Goal: Check status: Check status

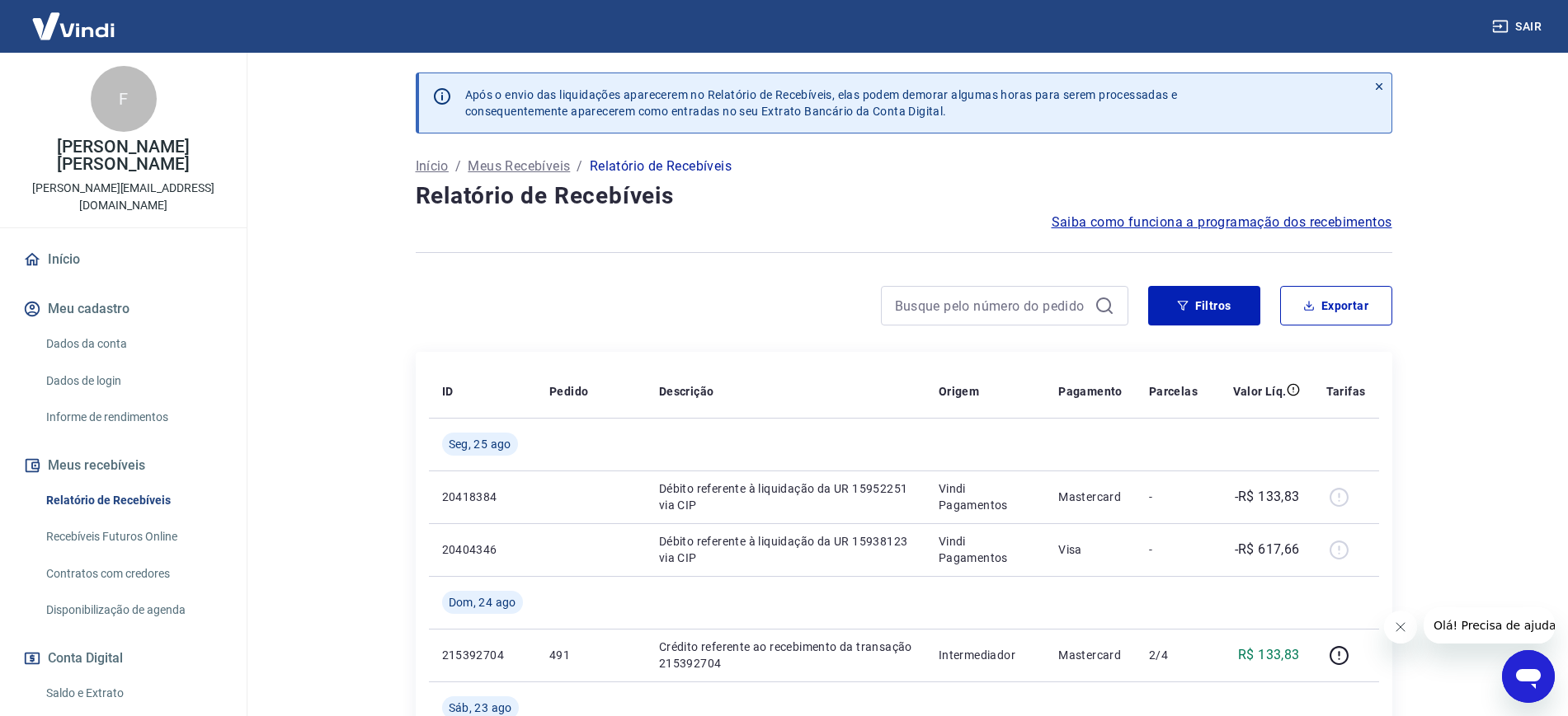
click at [993, 289] on div at bounding box center [1004, 305] width 247 height 40
click at [988, 301] on input at bounding box center [990, 306] width 193 height 25
paste input "4000007776"
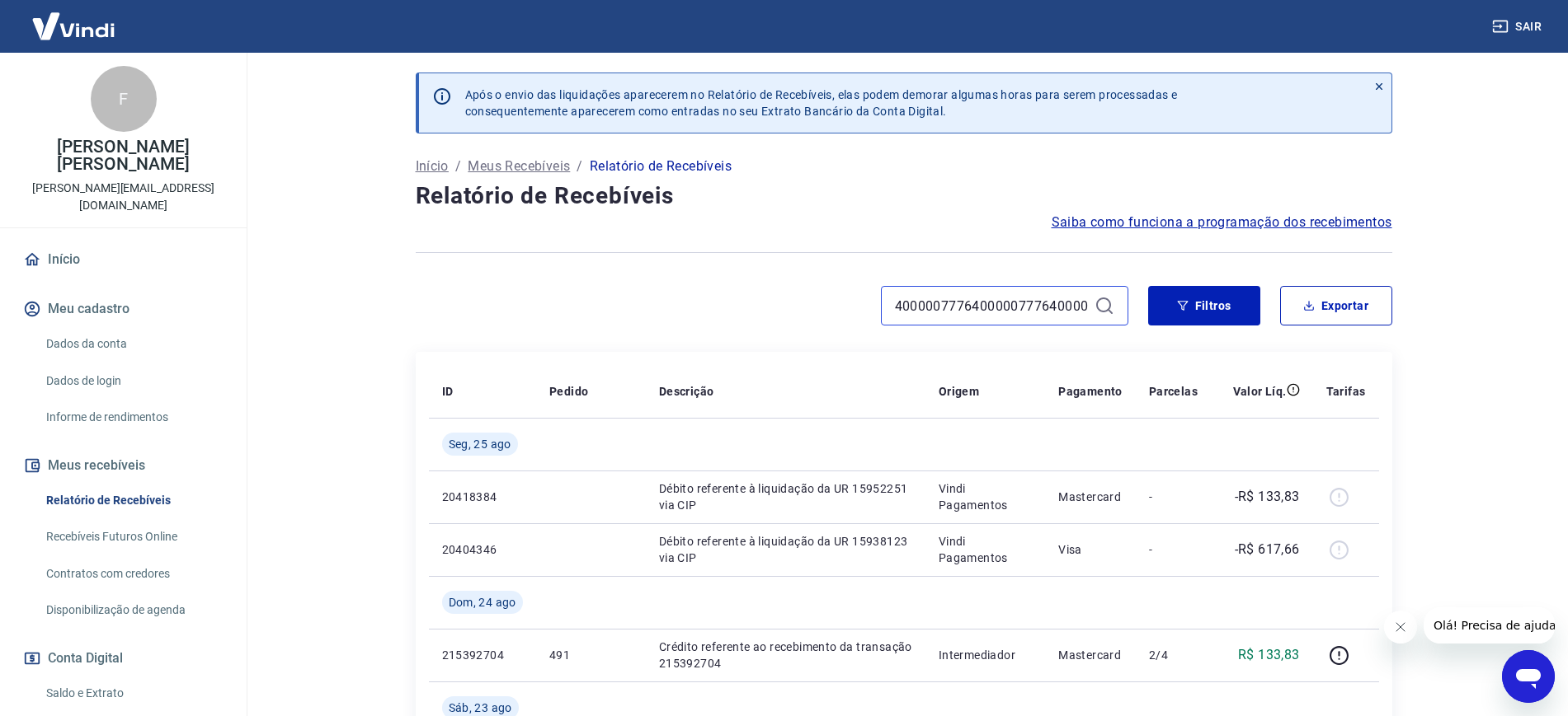
paste input "4000007776"
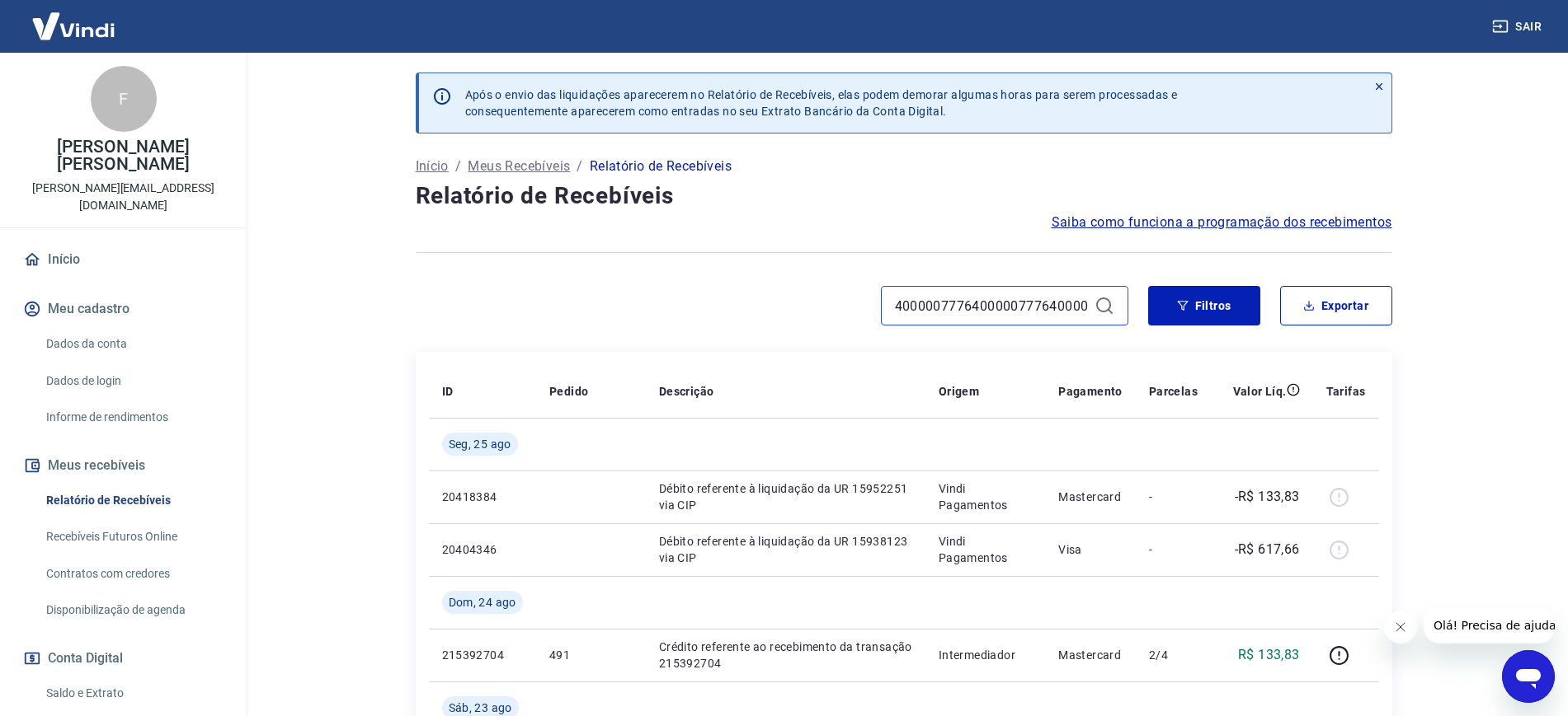
paste input "4000007776"
paste input
click at [907, 296] on input "4000007776400000777640000077764000007776400000777640000077764000007776400000777…" at bounding box center [990, 306] width 193 height 25
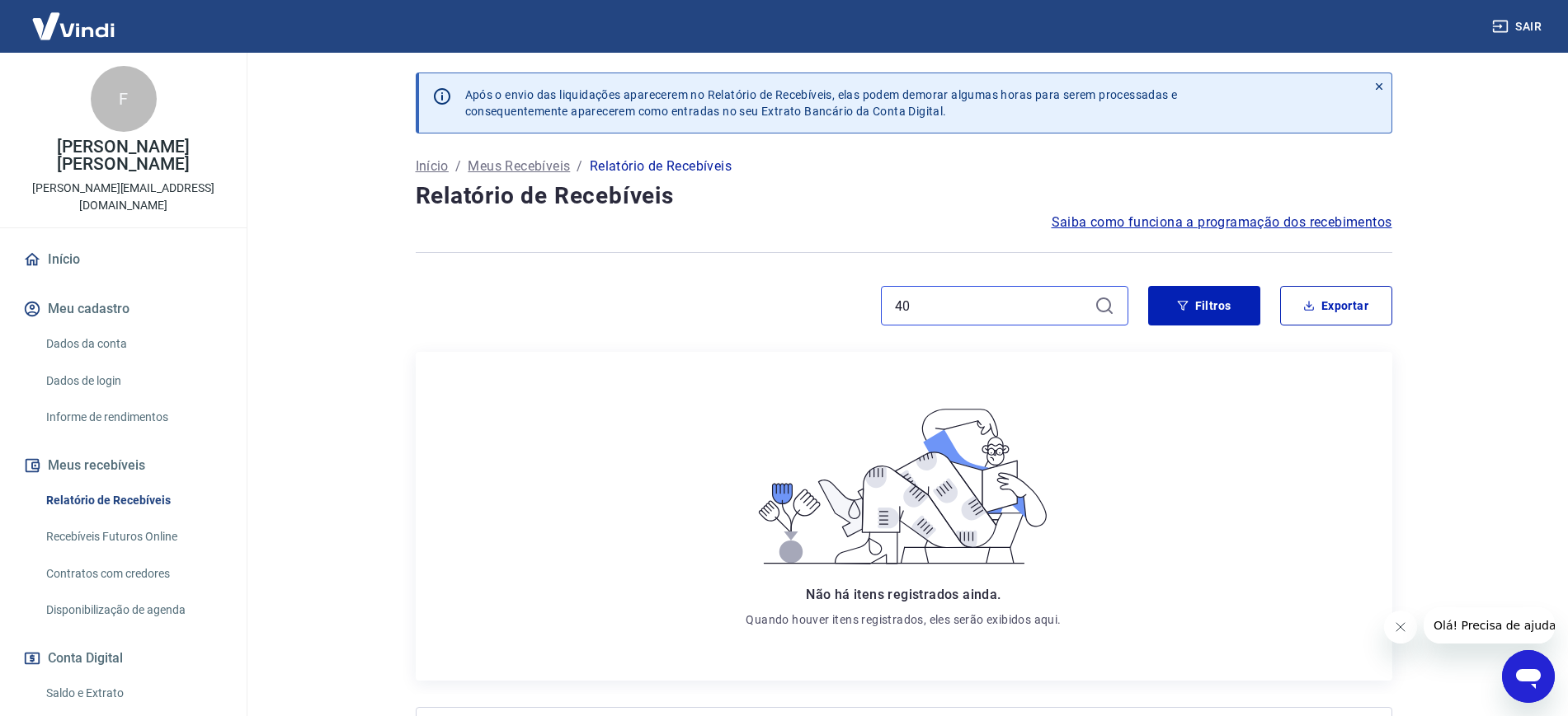
type input "4"
type input "4000007776"
drag, startPoint x: 998, startPoint y: 312, endPoint x: 897, endPoint y: 324, distance: 101.7
click at [897, 324] on div "4000007776" at bounding box center [1004, 305] width 247 height 40
paste input "425"
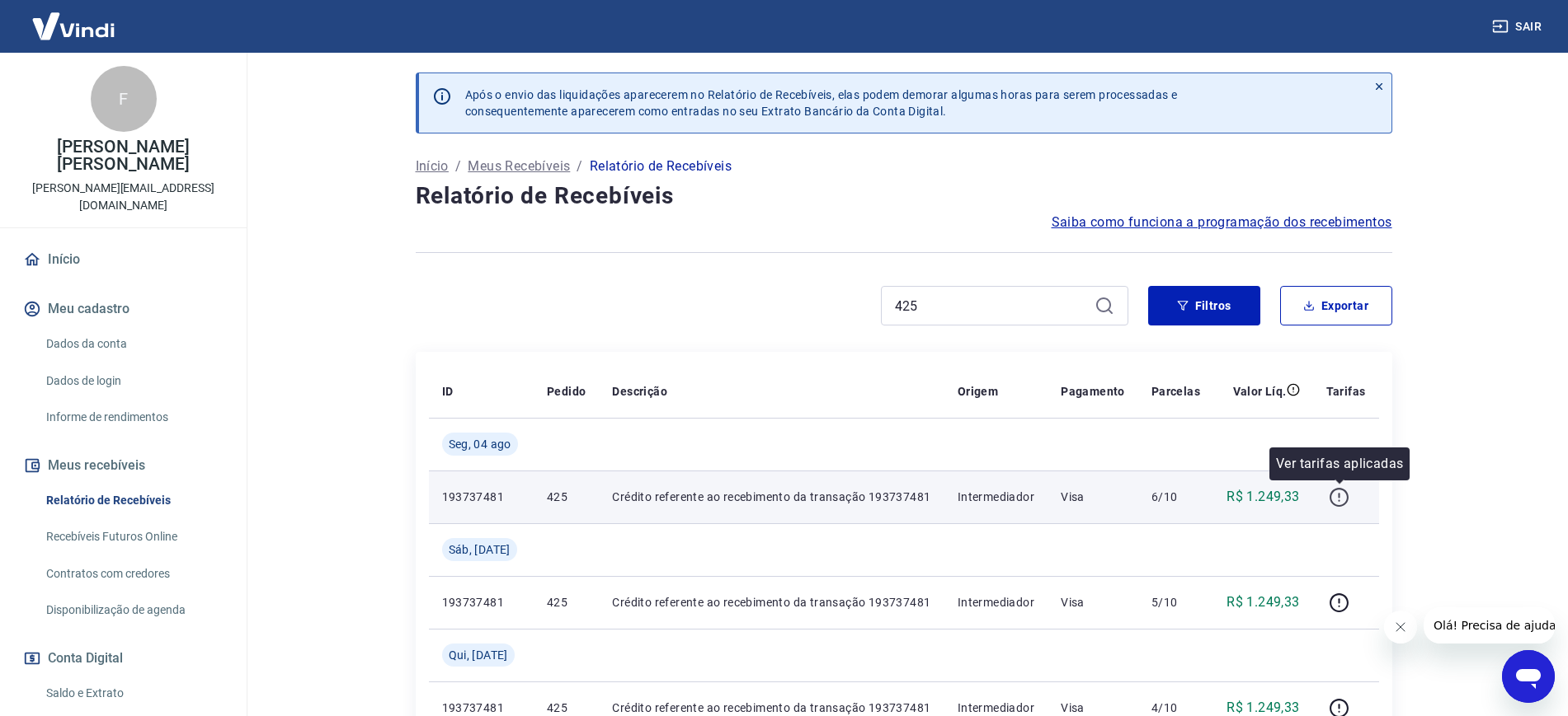
click at [1341, 497] on icon "button" at bounding box center [1338, 497] width 20 height 20
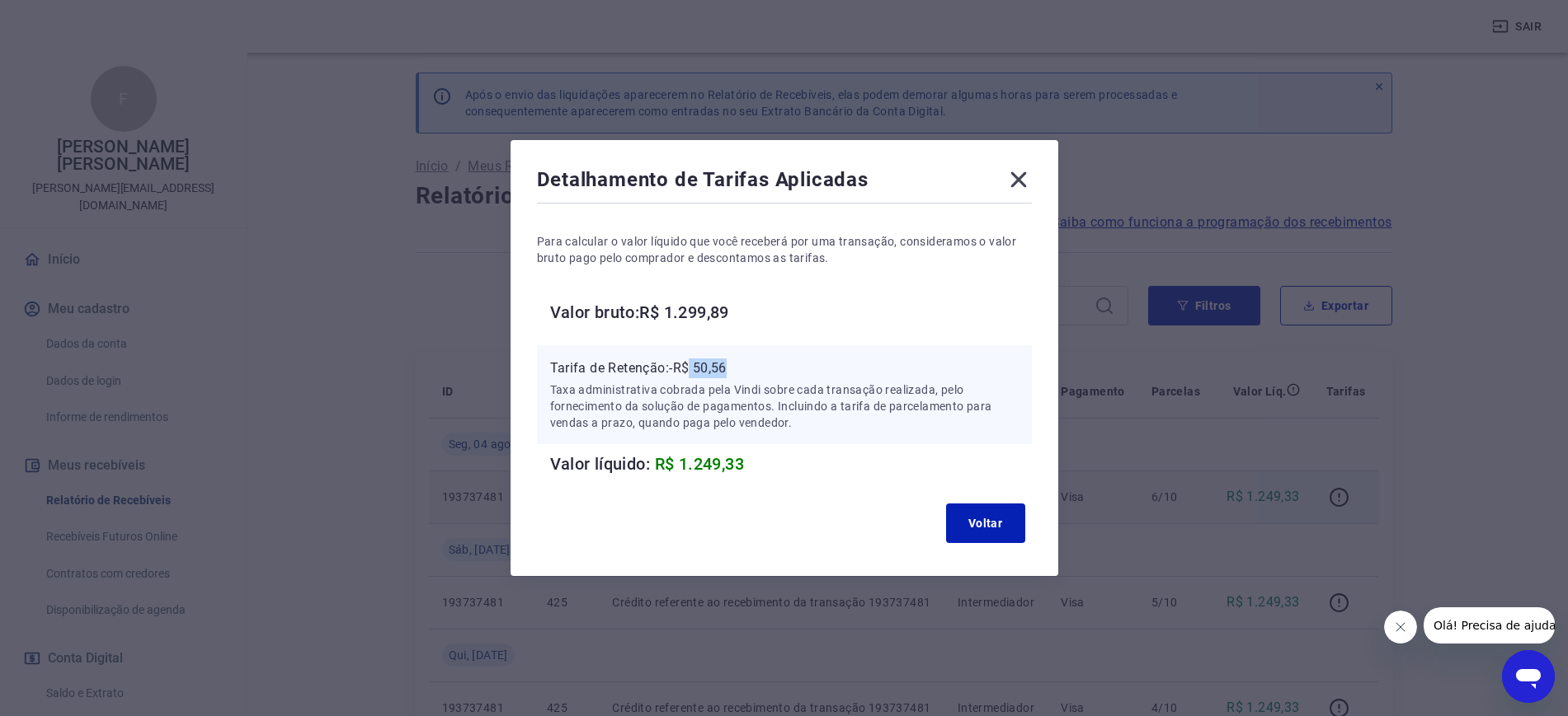
drag, startPoint x: 764, startPoint y: 368, endPoint x: 701, endPoint y: 366, distance: 63.0
click at [701, 366] on p "Tarifa de Retenção: -R$ 50,56" at bounding box center [784, 368] width 468 height 19
copy p "50,56"
click at [1029, 179] on icon at bounding box center [1018, 179] width 26 height 26
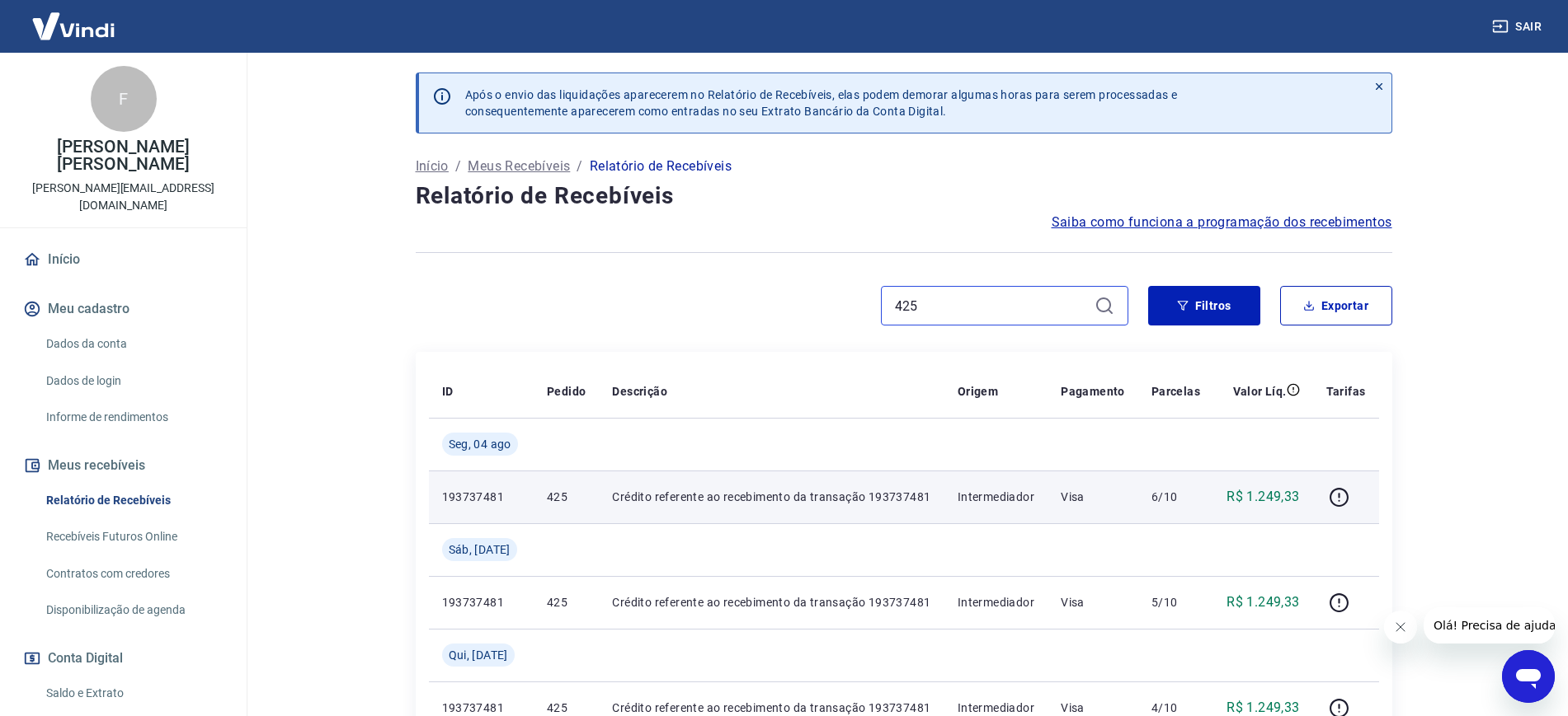
drag, startPoint x: 951, startPoint y: 303, endPoint x: 719, endPoint y: 346, distance: 236.0
click at [719, 346] on div "Após o envio das liquidações aparecerem no Relatório de Recebíveis, elas podem …" at bounding box center [903, 651] width 1016 height 1199
paste input "9"
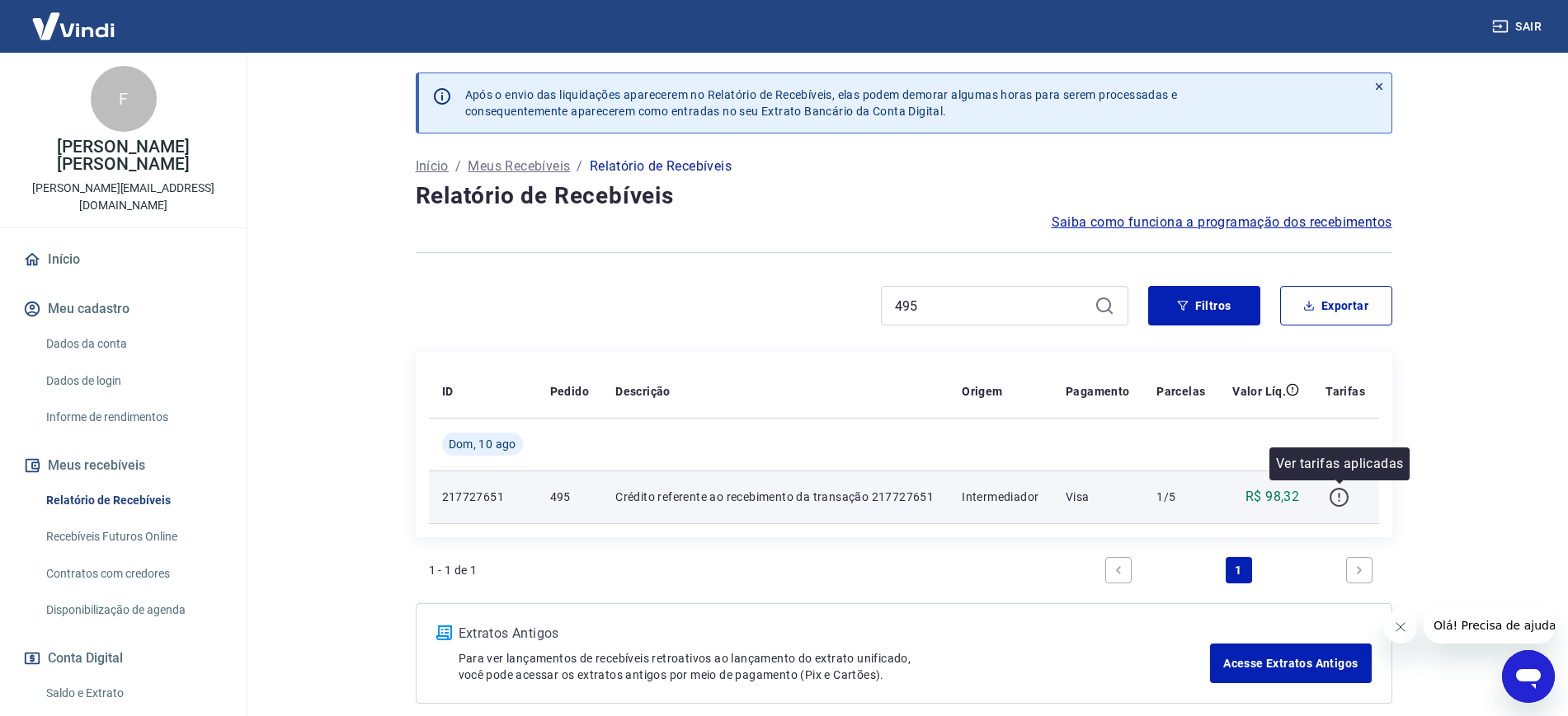
click at [1350, 500] on button "button" at bounding box center [1337, 496] width 26 height 26
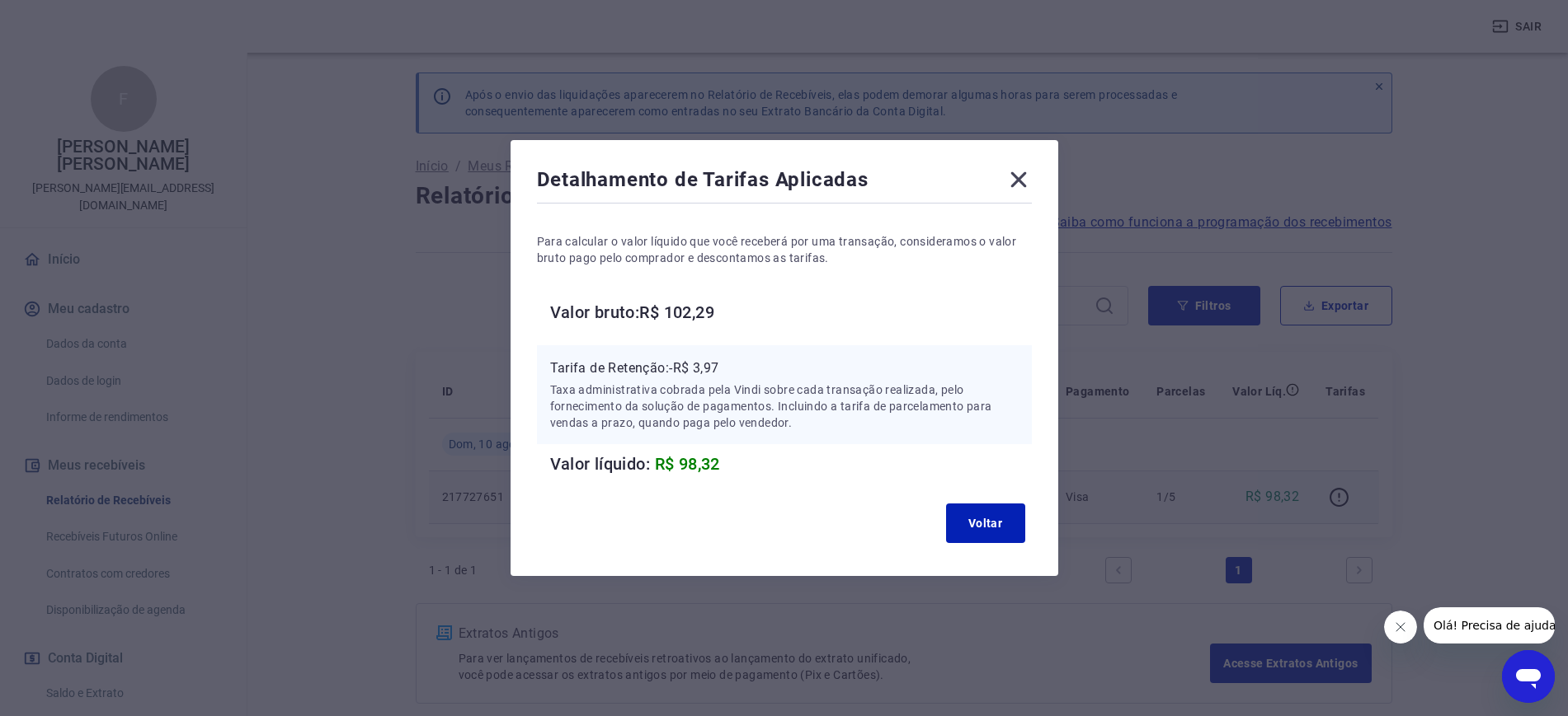
click at [1020, 182] on icon at bounding box center [1018, 179] width 26 height 26
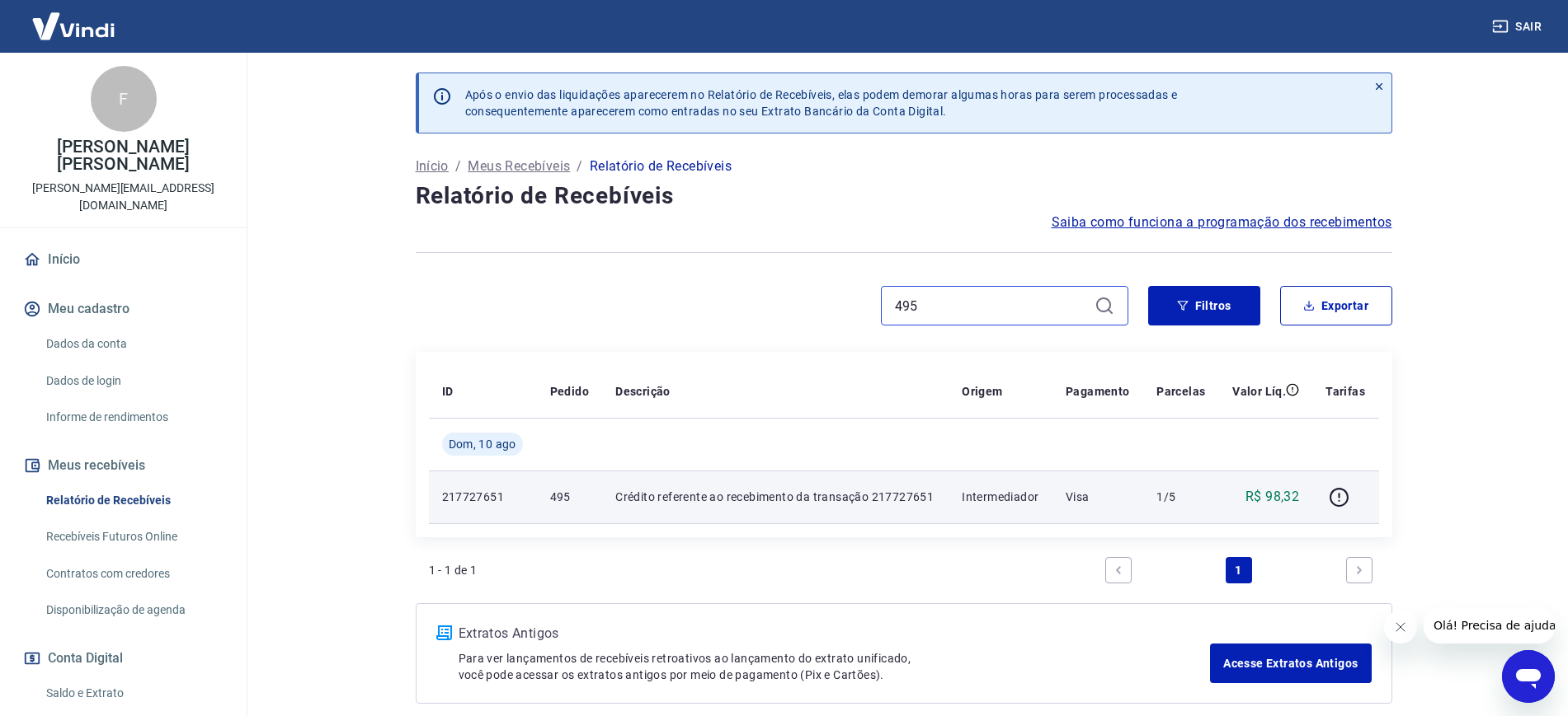
click at [961, 313] on input "495" at bounding box center [990, 306] width 193 height 25
type input "4"
paste input "437"
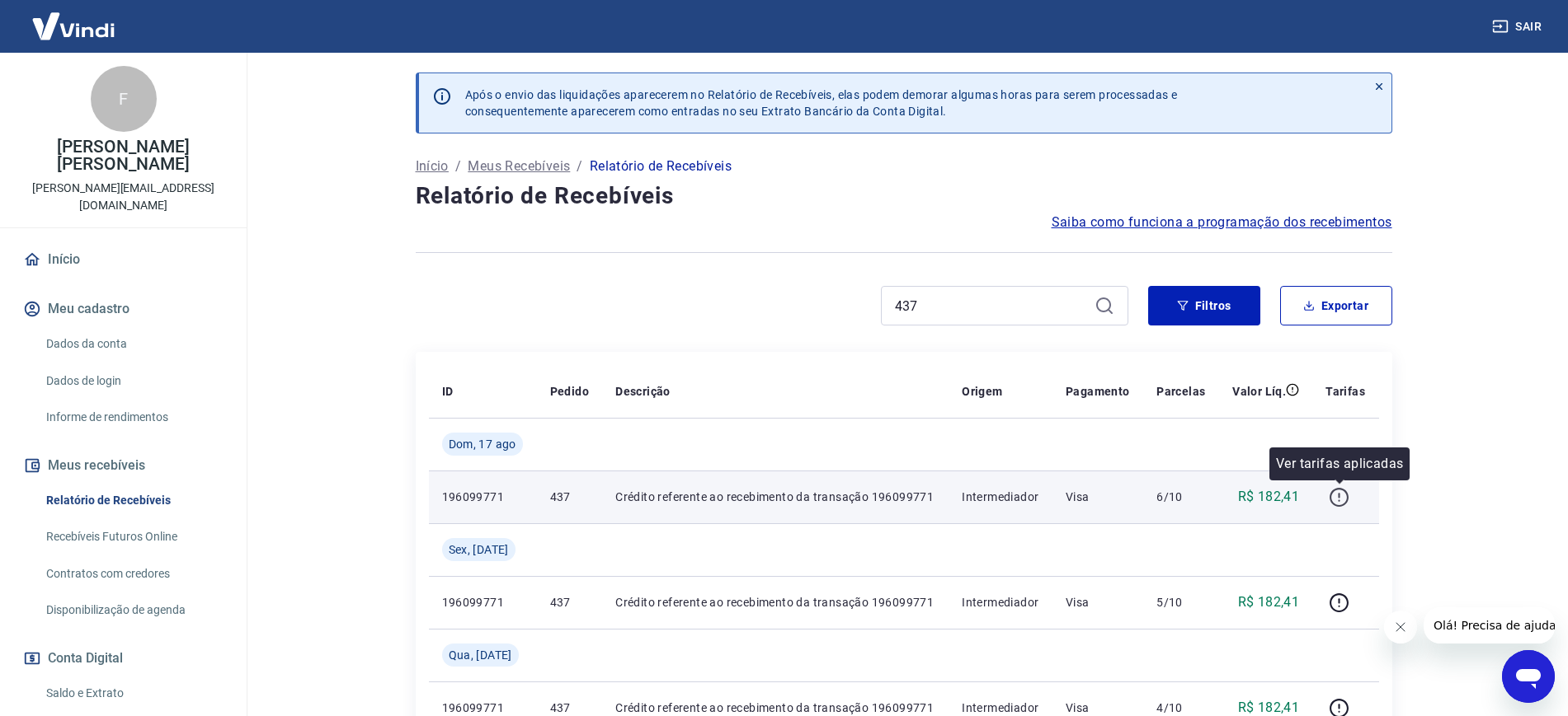
click at [1333, 510] on button "button" at bounding box center [1337, 496] width 26 height 26
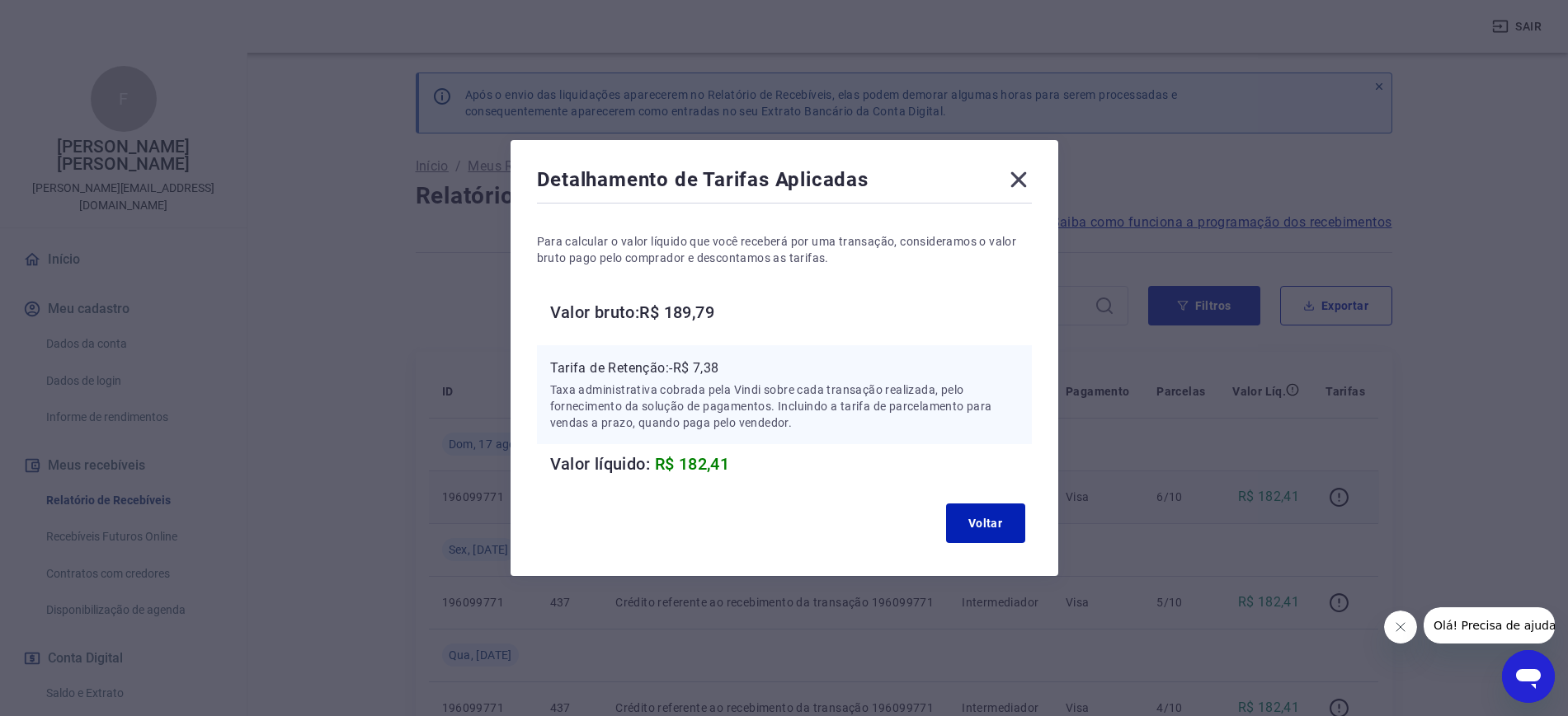
click at [1026, 185] on icon at bounding box center [1018, 180] width 16 height 16
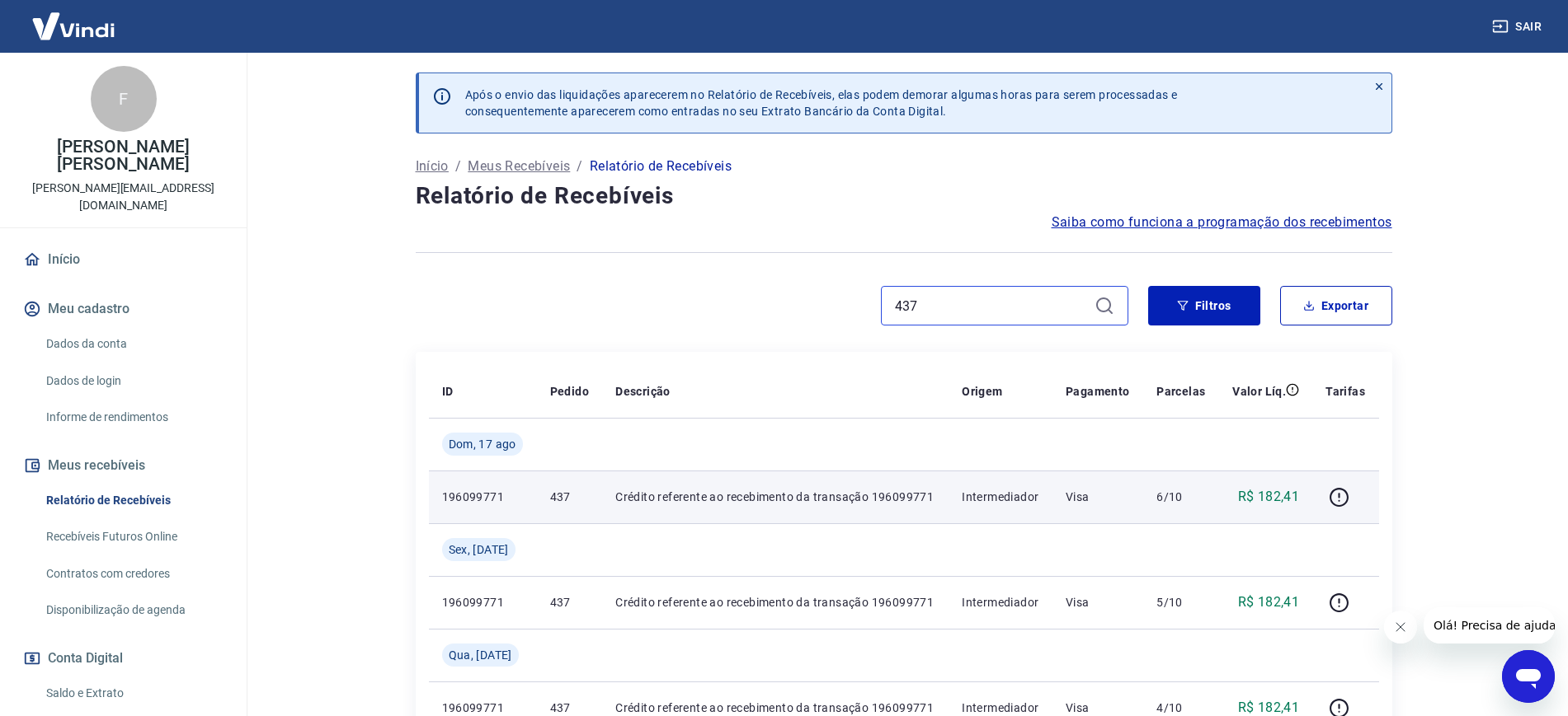
click at [992, 301] on input "437" at bounding box center [990, 306] width 193 height 25
type input "4"
paste input "411"
click at [1333, 509] on button "button" at bounding box center [1337, 496] width 26 height 26
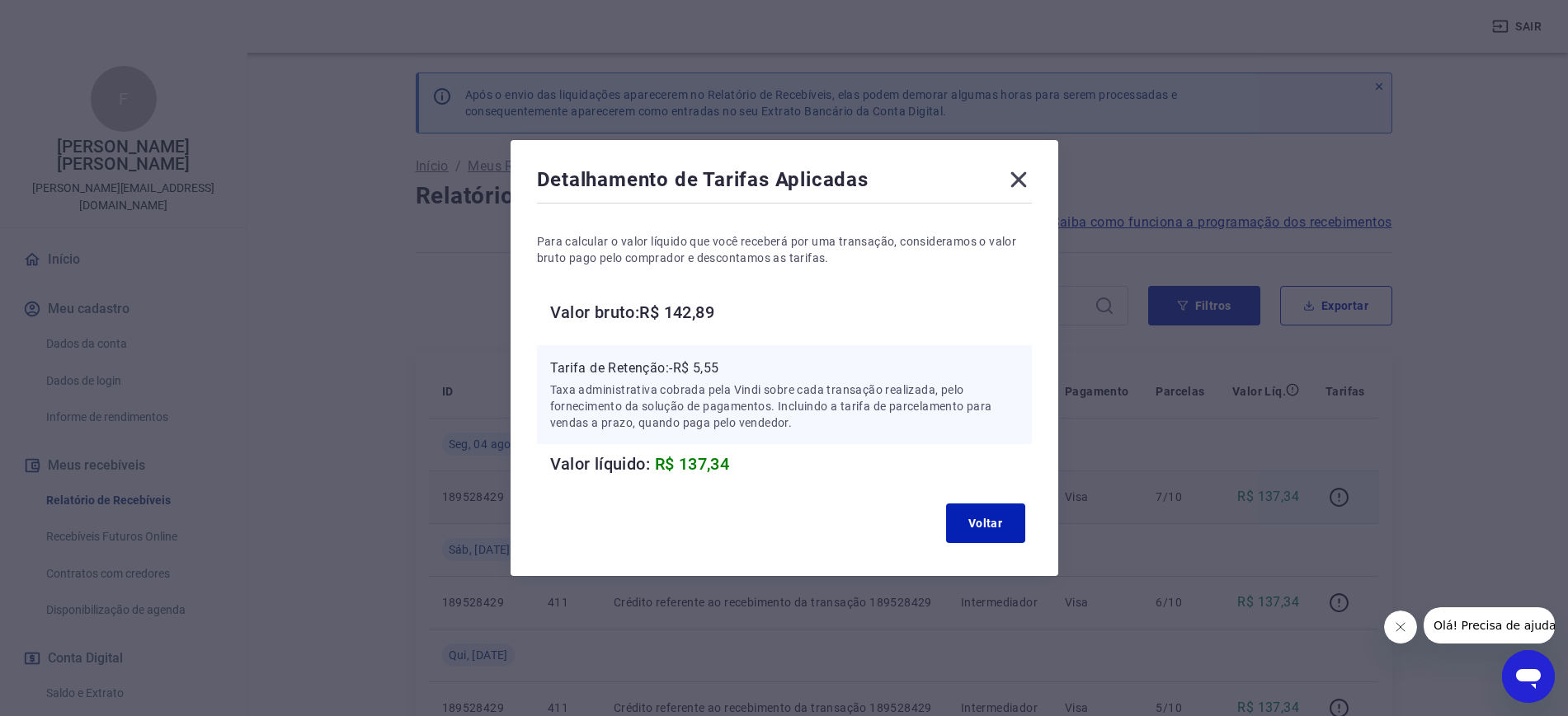
click at [1015, 162] on div "Detalhamento de Tarifas Aplicadas Para calcular o valor líquido que você recebe…" at bounding box center [784, 358] width 548 height 436
click at [1023, 172] on icon at bounding box center [1018, 179] width 26 height 26
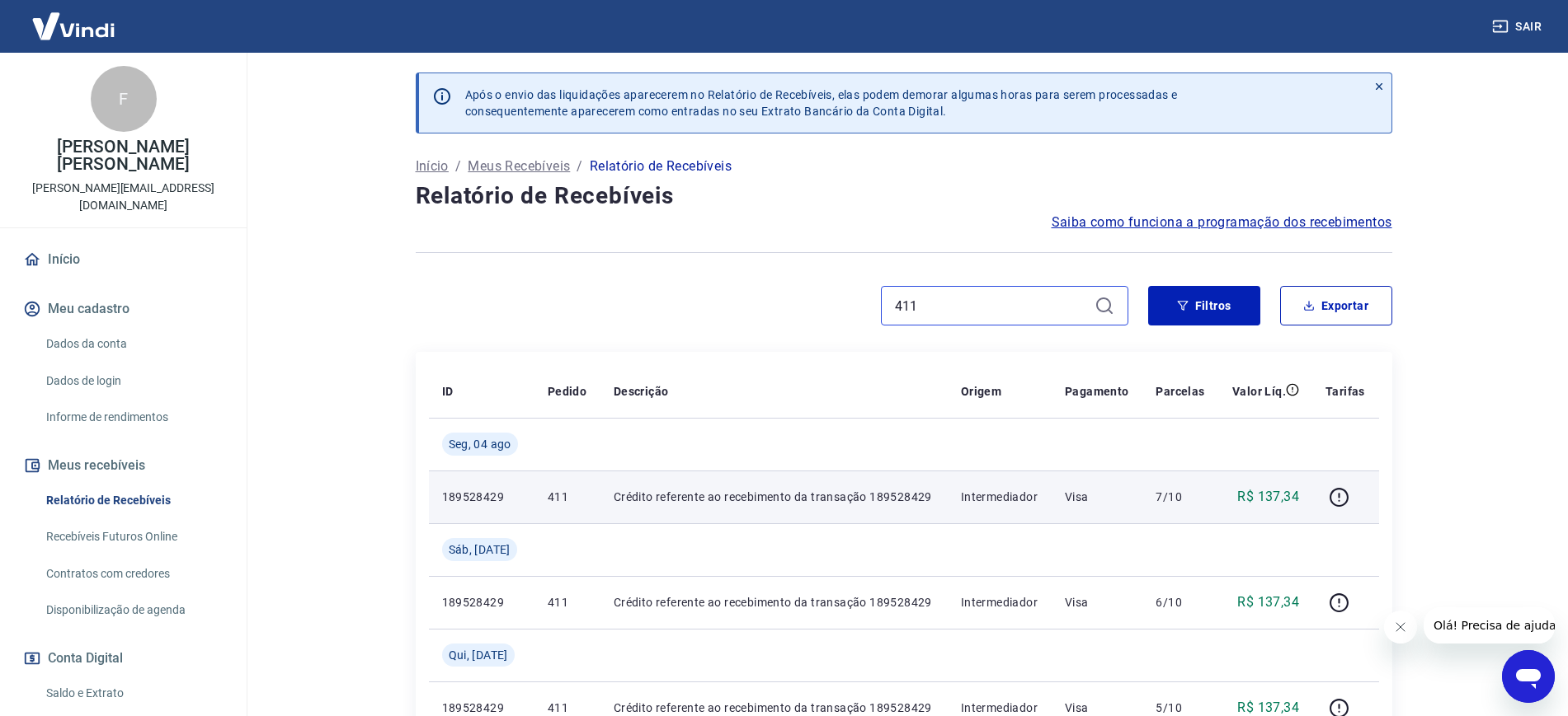
click at [933, 316] on input "411" at bounding box center [990, 306] width 193 height 25
type input "4"
paste input "391"
click at [1338, 502] on icon "button" at bounding box center [1337, 497] width 20 height 20
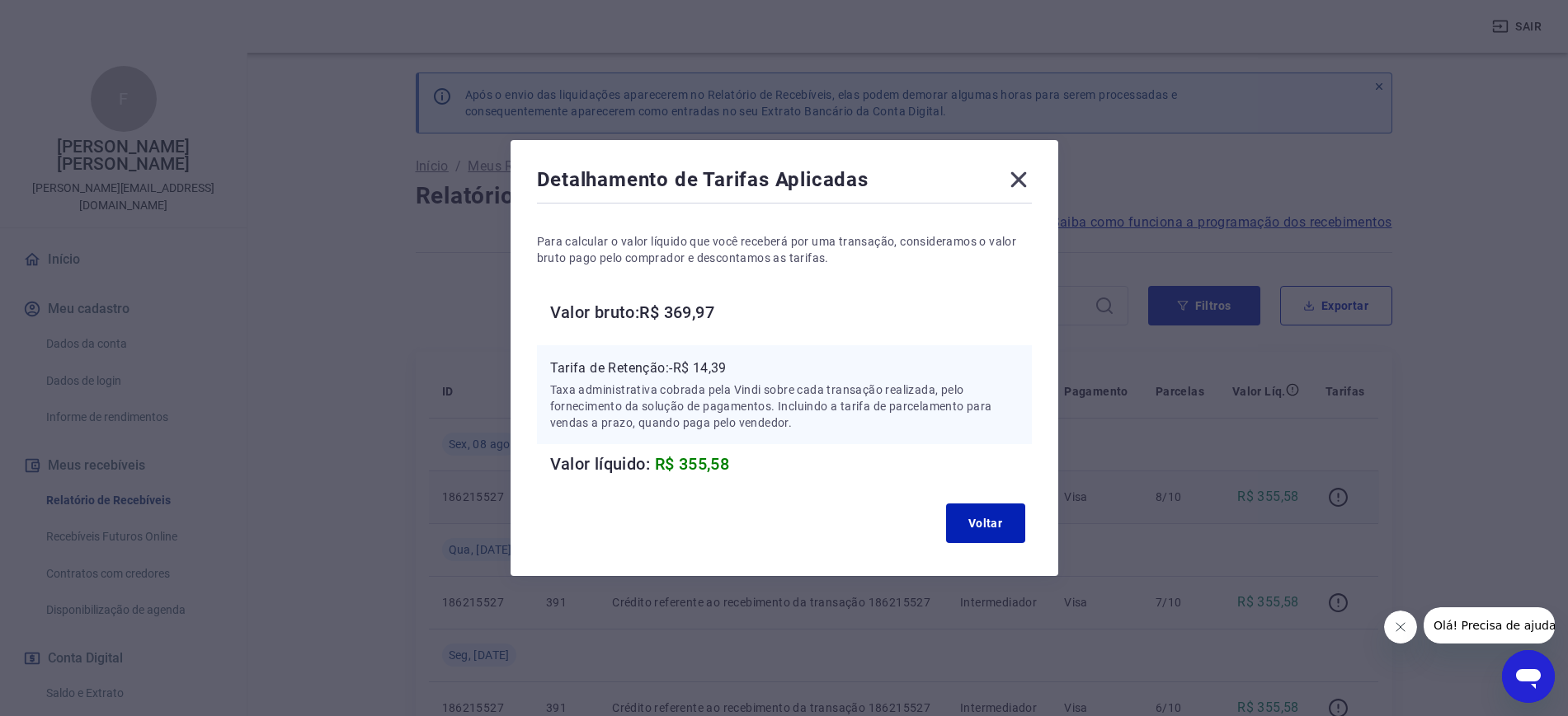
click at [1031, 181] on icon at bounding box center [1018, 179] width 26 height 26
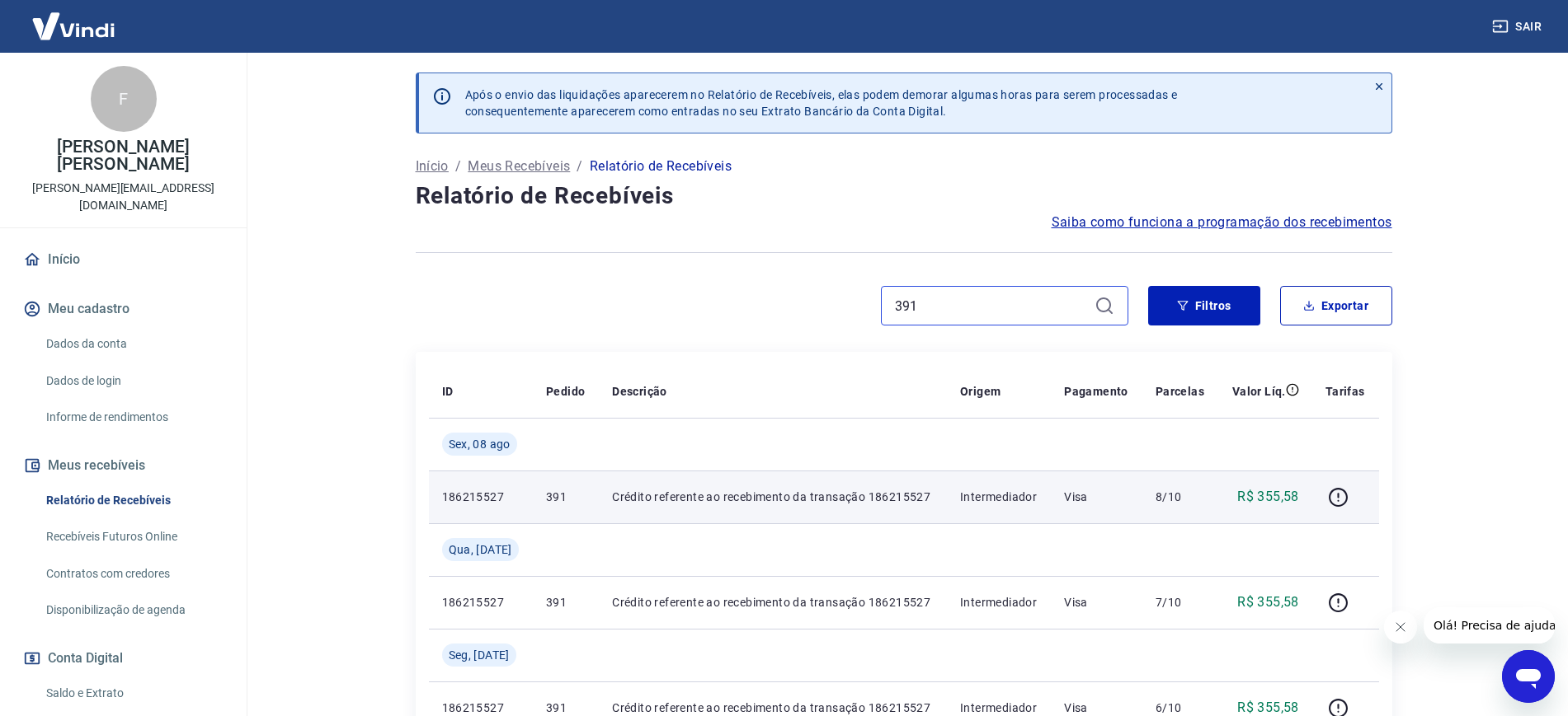
click at [937, 311] on input "391" at bounding box center [990, 306] width 193 height 25
type input "3"
paste input "373"
click at [1339, 500] on icon "button" at bounding box center [1338, 501] width 2 height 2
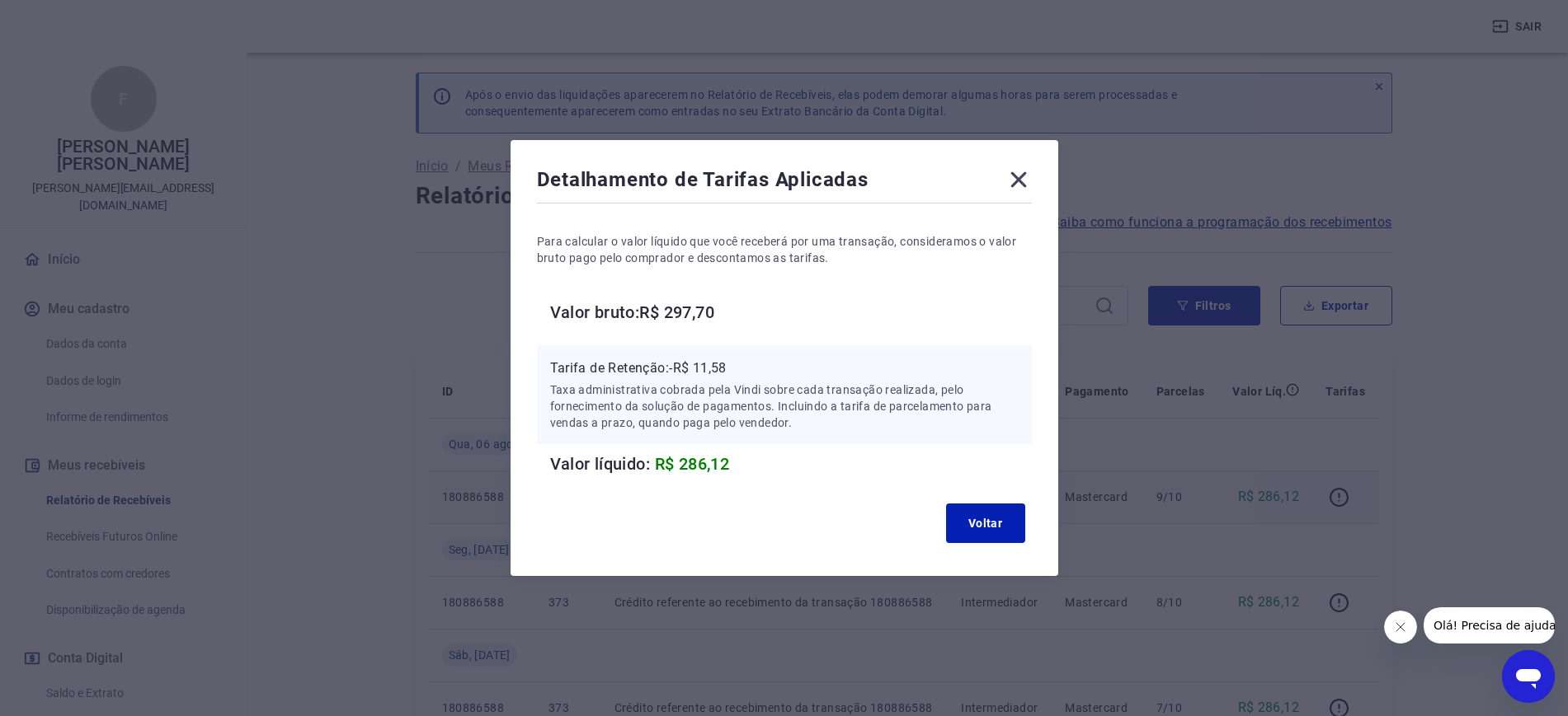
click at [1020, 167] on icon at bounding box center [1018, 179] width 26 height 26
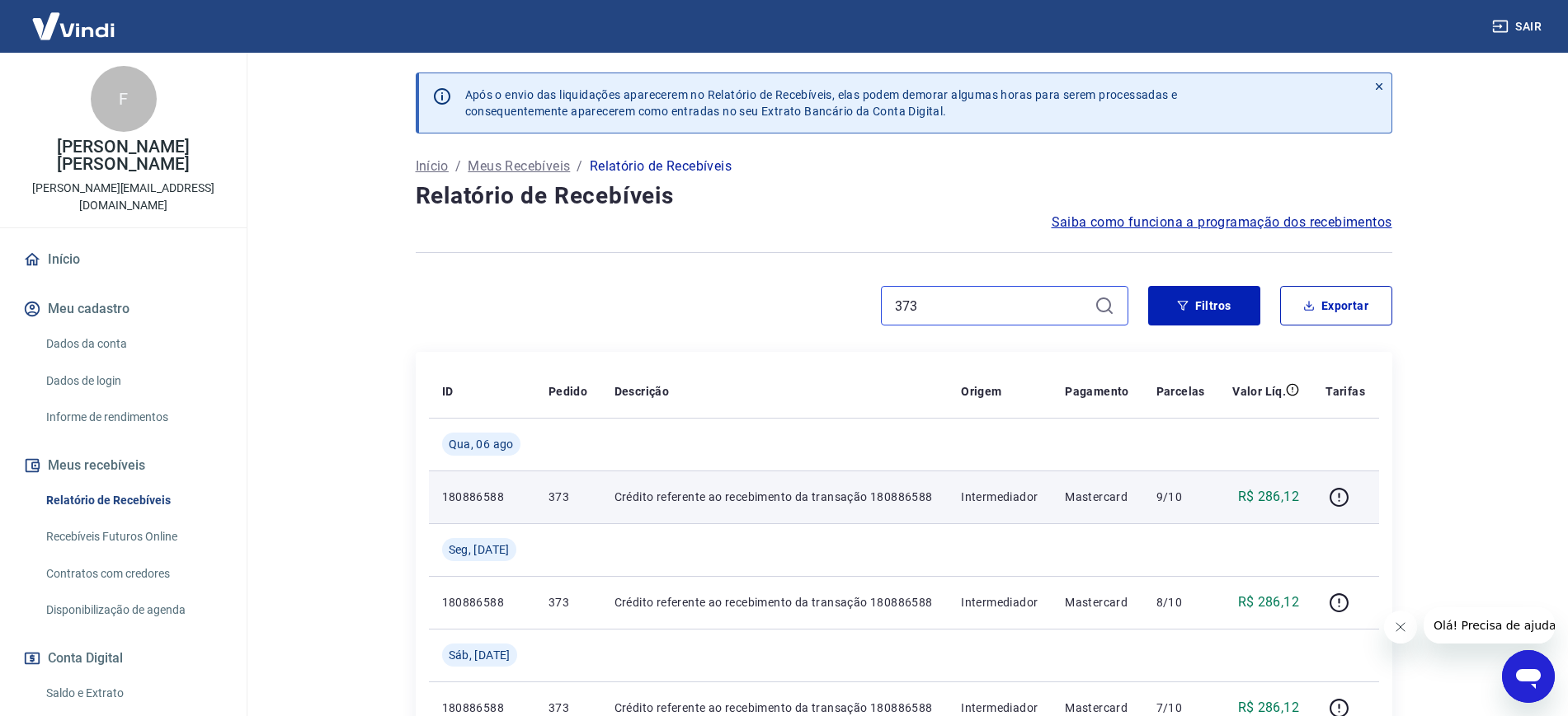
click at [963, 309] on input "373" at bounding box center [990, 306] width 193 height 25
type input "3"
paste input "471"
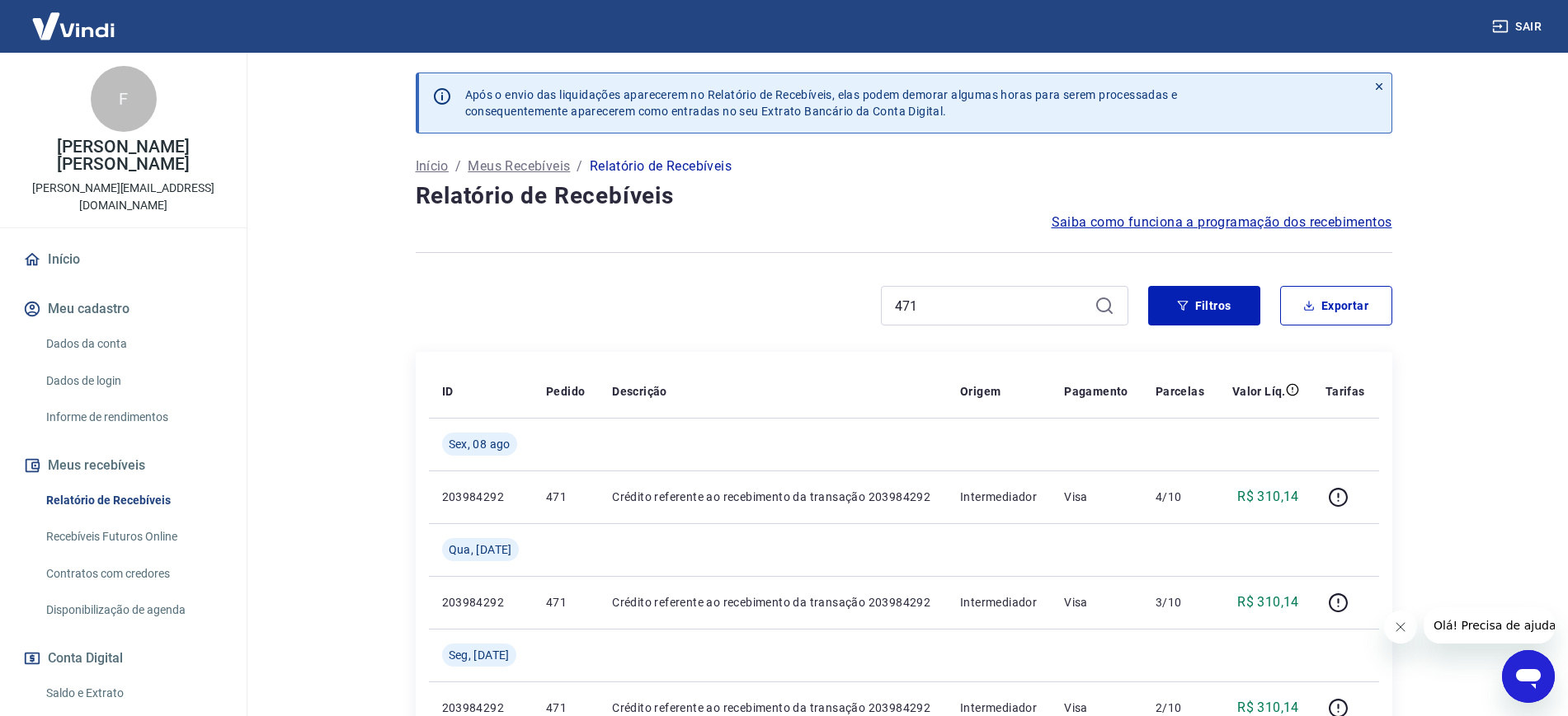
click at [1113, 303] on icon at bounding box center [1104, 305] width 19 height 19
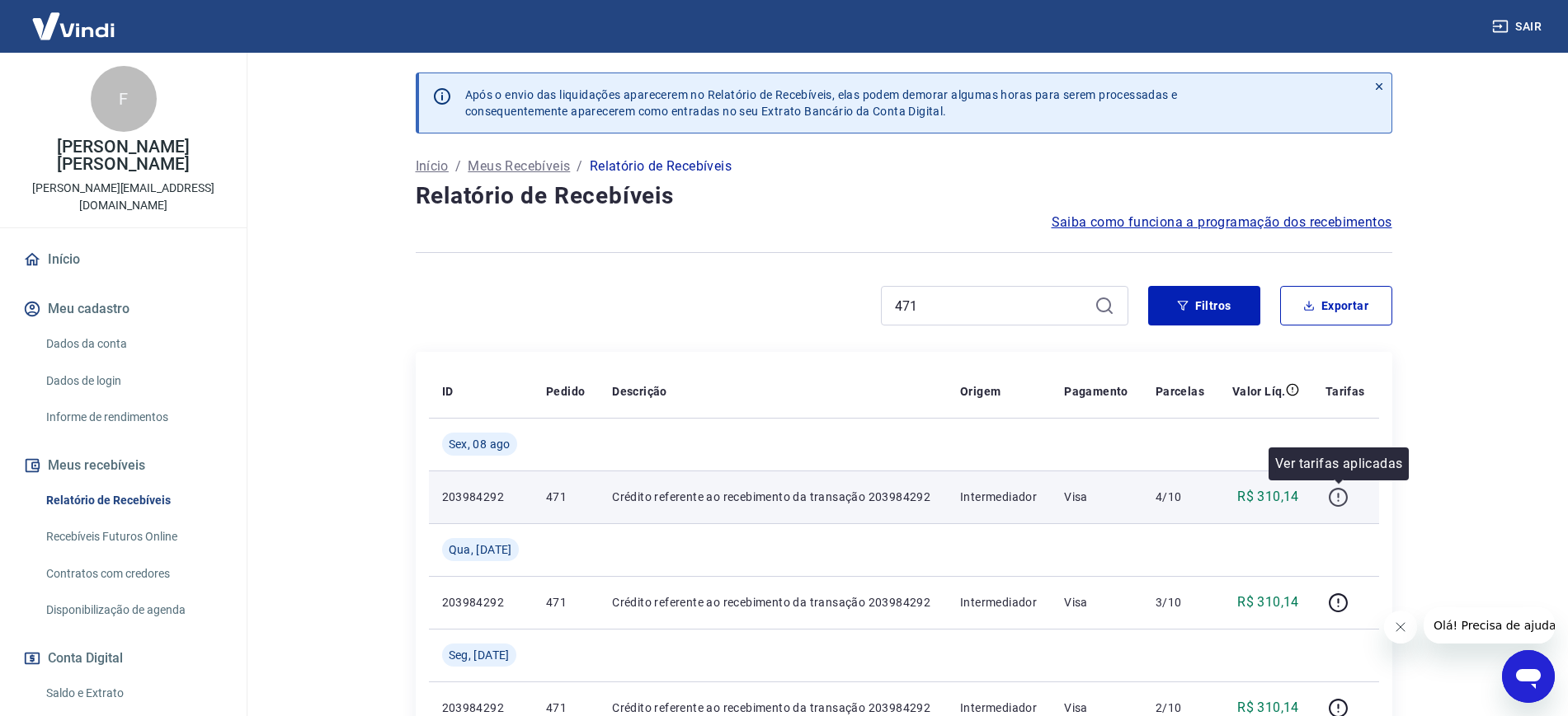
click at [1340, 498] on icon "button" at bounding box center [1337, 497] width 20 height 20
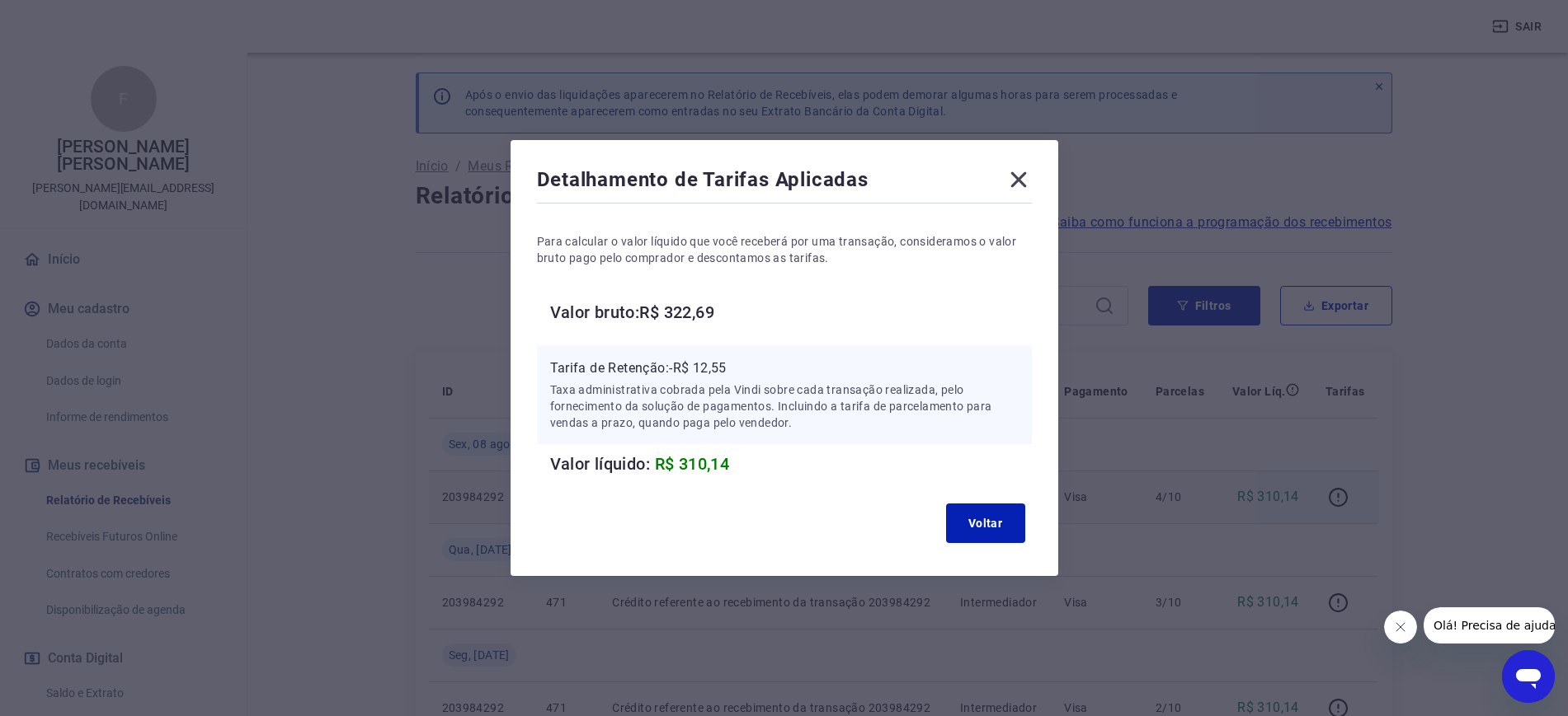
click at [730, 365] on p "Tarifa de Retenção: -R$ 12,55" at bounding box center [784, 368] width 468 height 19
click at [1024, 180] on icon at bounding box center [1018, 180] width 16 height 16
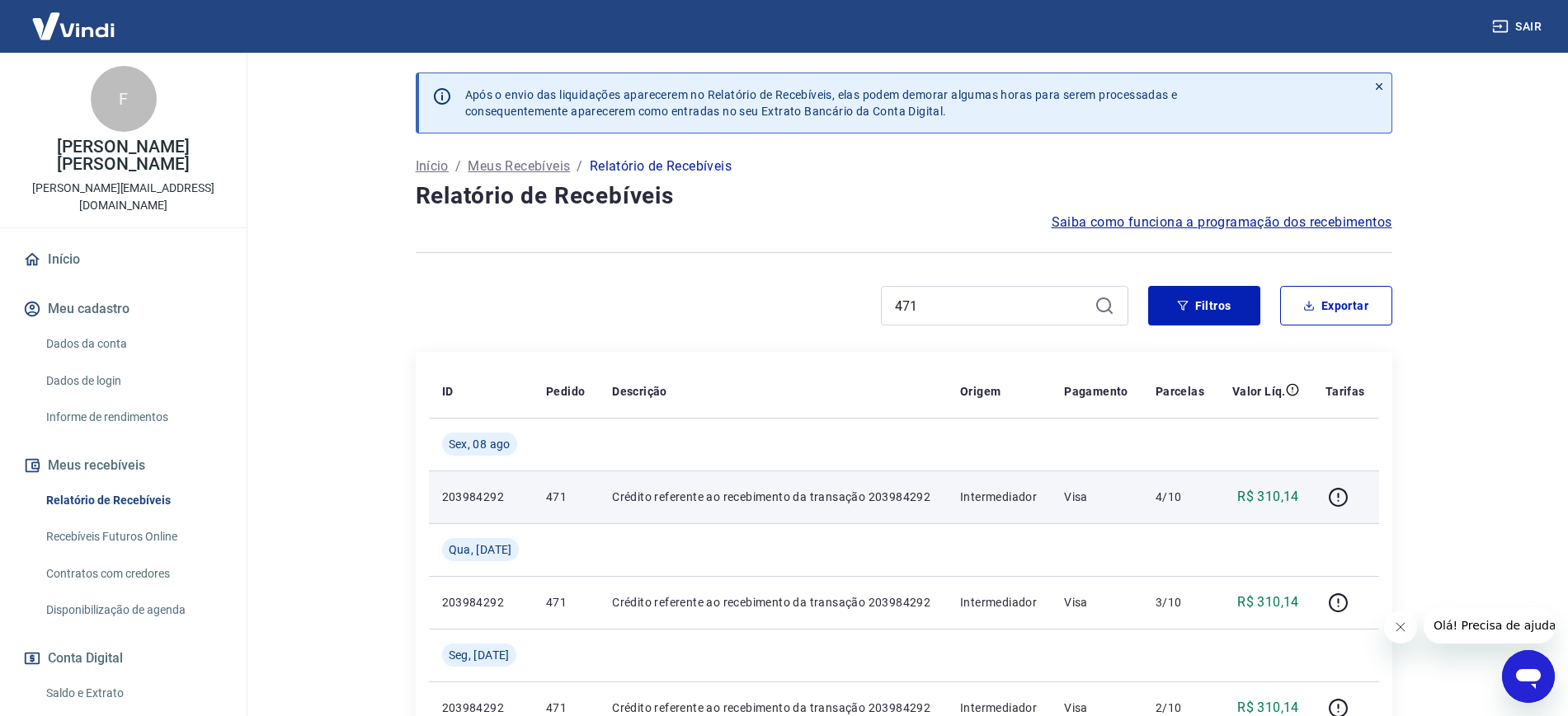
click at [965, 291] on div "471" at bounding box center [1004, 305] width 247 height 40
click at [962, 301] on input "471" at bounding box center [990, 306] width 193 height 25
type input "4"
paste input "355 ("
type input "355"
